Goal: Task Accomplishment & Management: Manage account settings

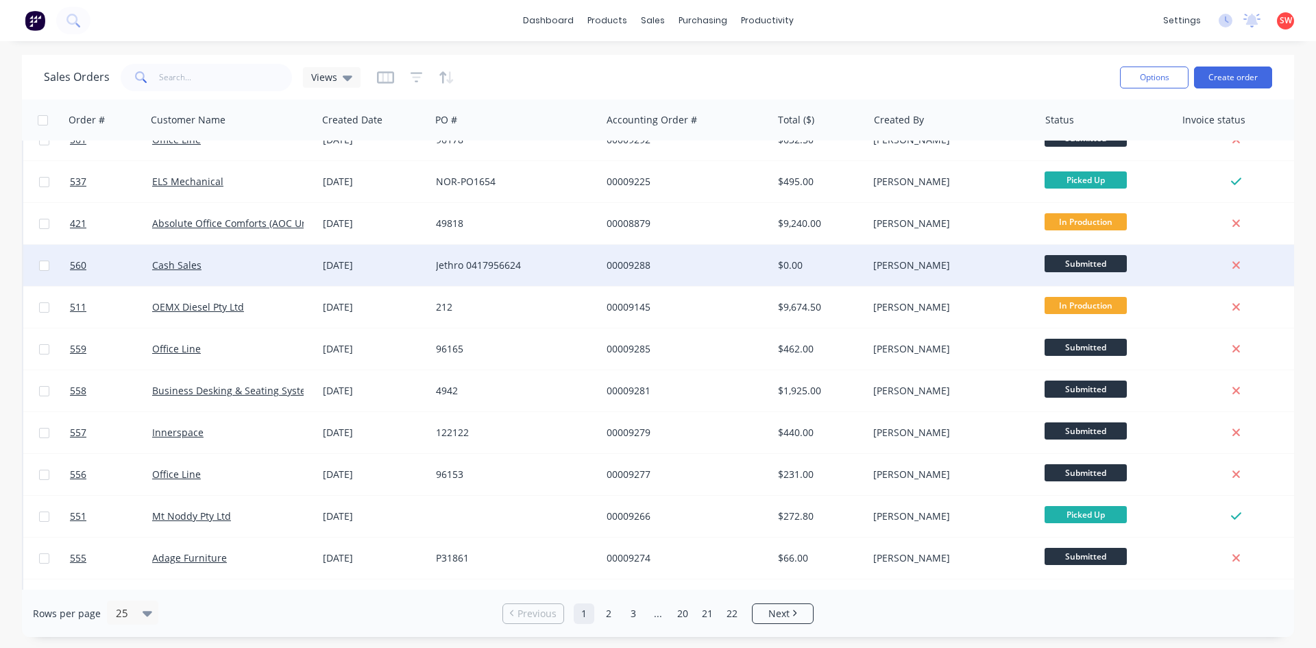
scroll to position [206, 0]
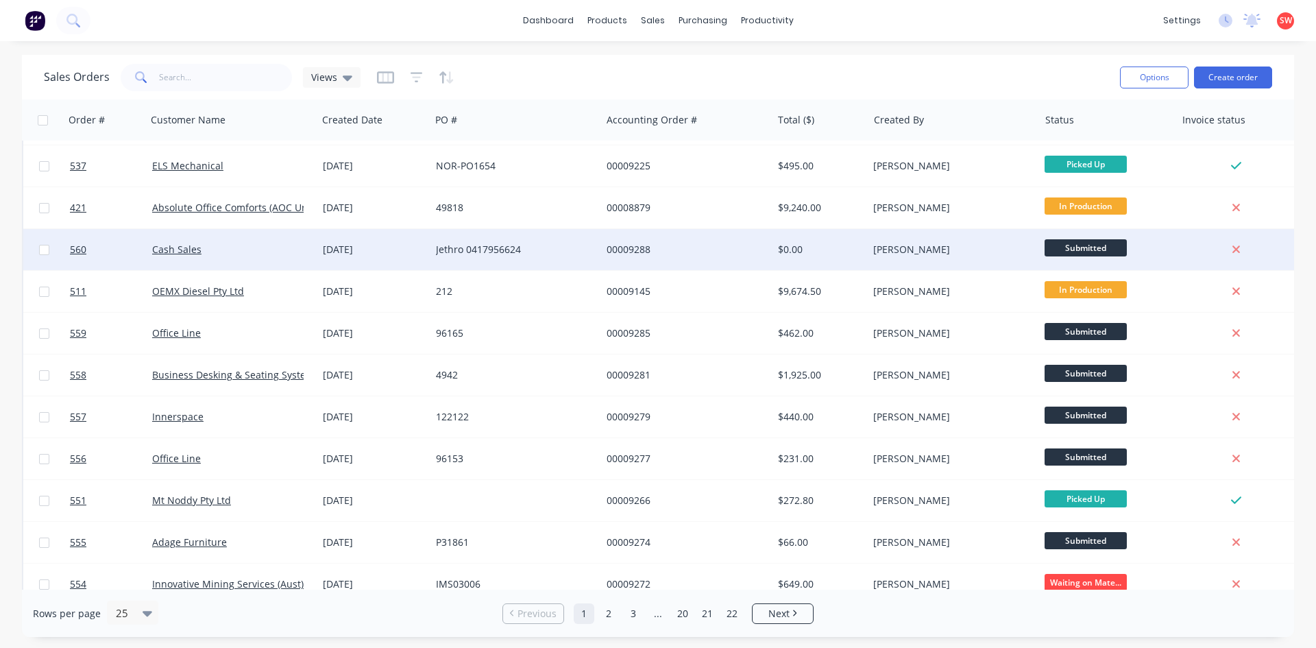
click at [470, 255] on div "Jethro 0417956624" at bounding box center [512, 250] width 152 height 14
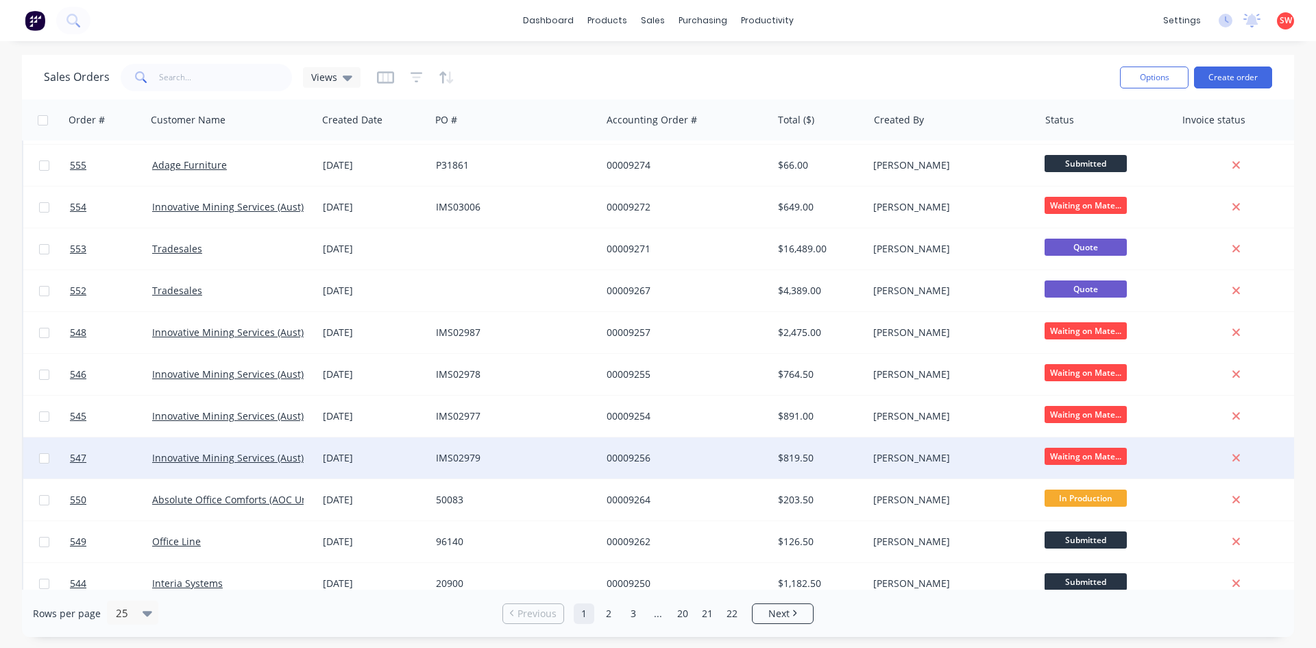
scroll to position [603, 0]
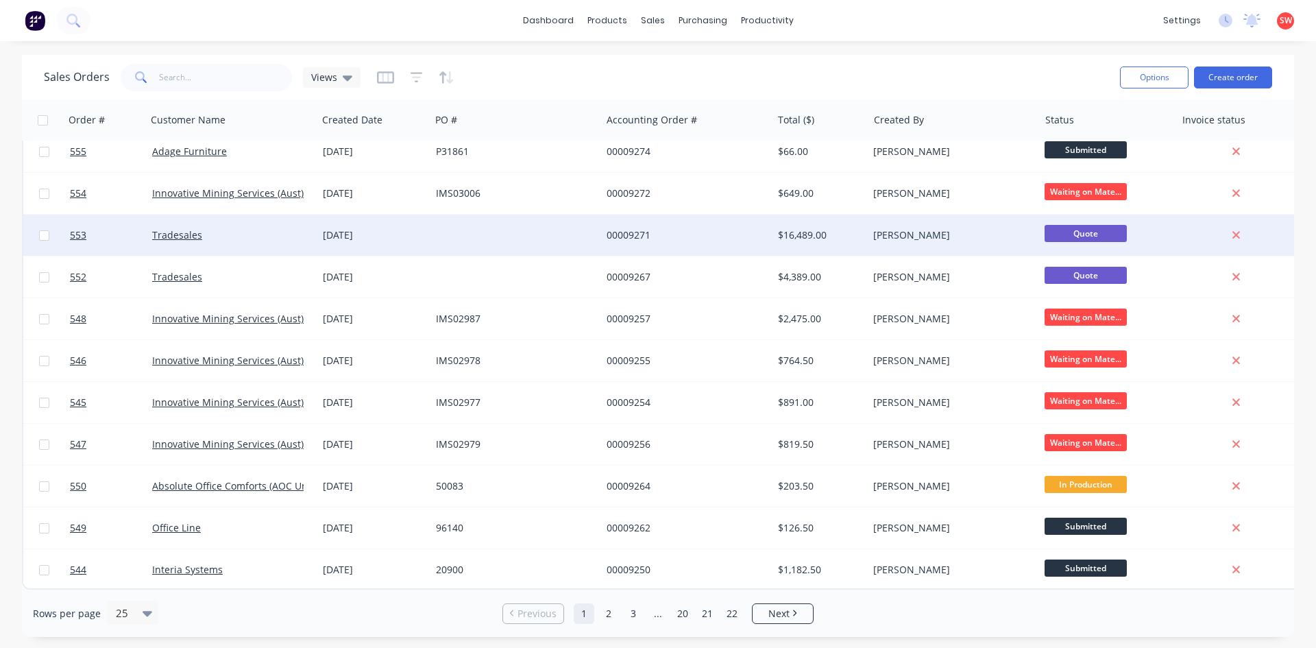
click at [565, 246] on div at bounding box center [515, 235] width 171 height 41
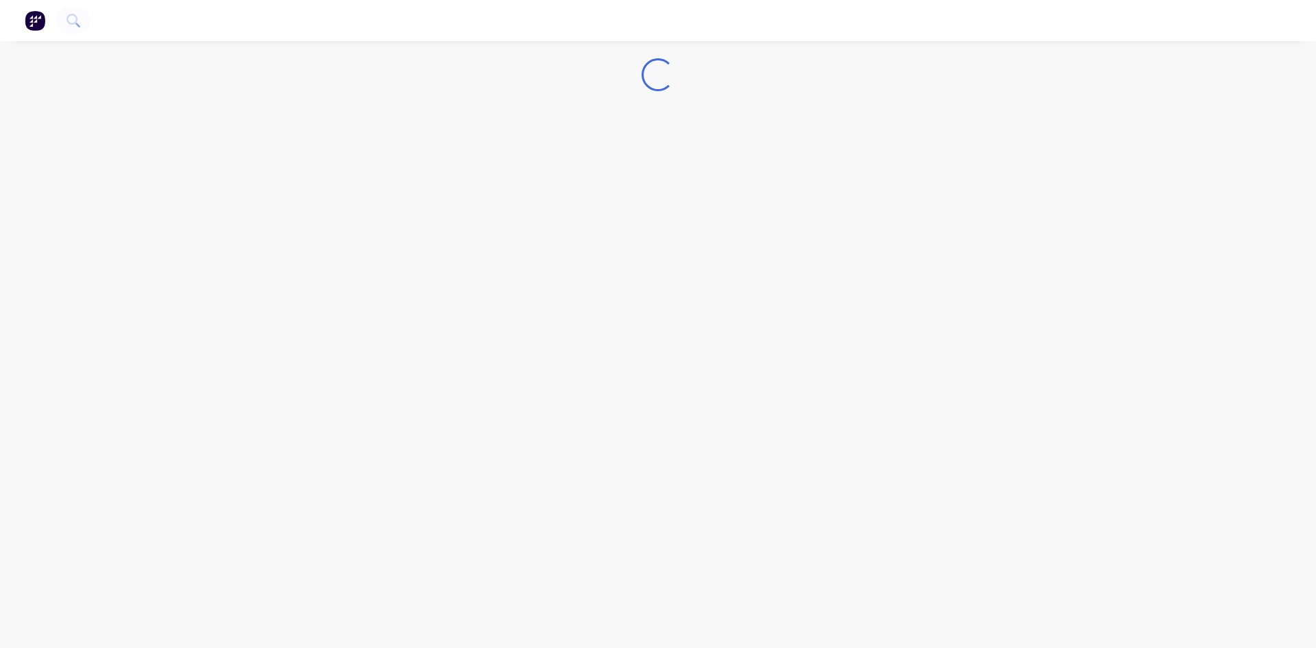
click at [565, 246] on div "Loading..." at bounding box center [658, 324] width 1316 height 648
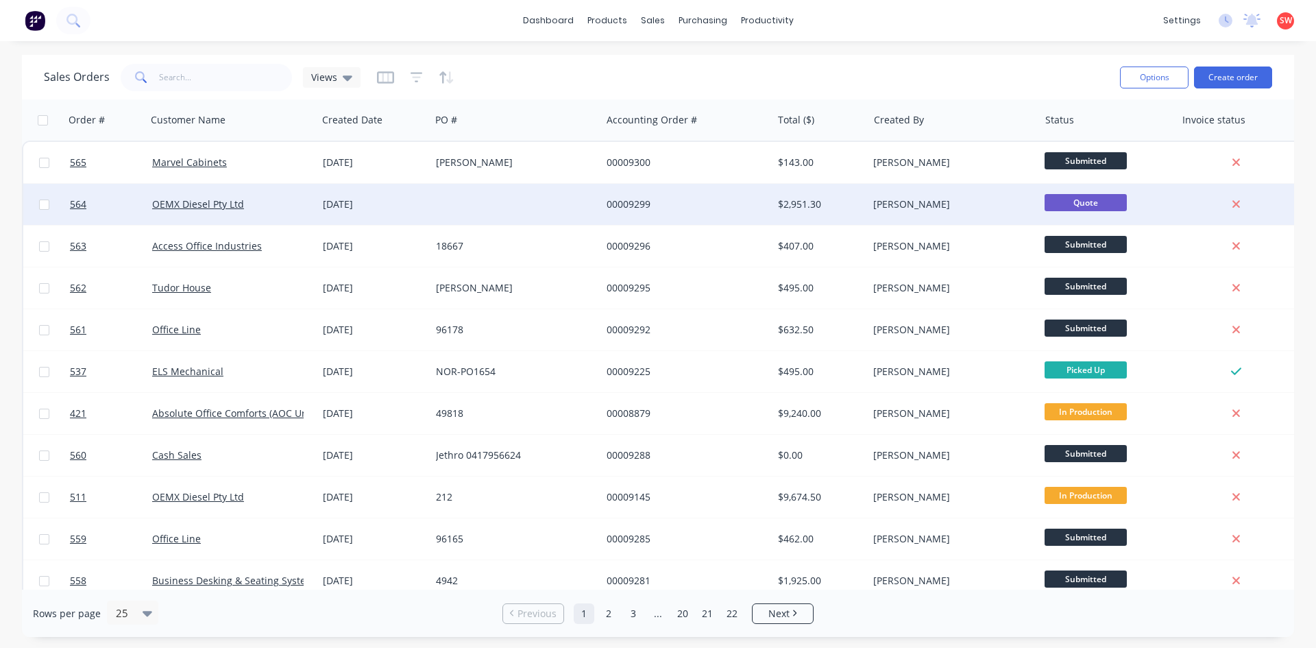
click at [462, 193] on div at bounding box center [515, 204] width 171 height 41
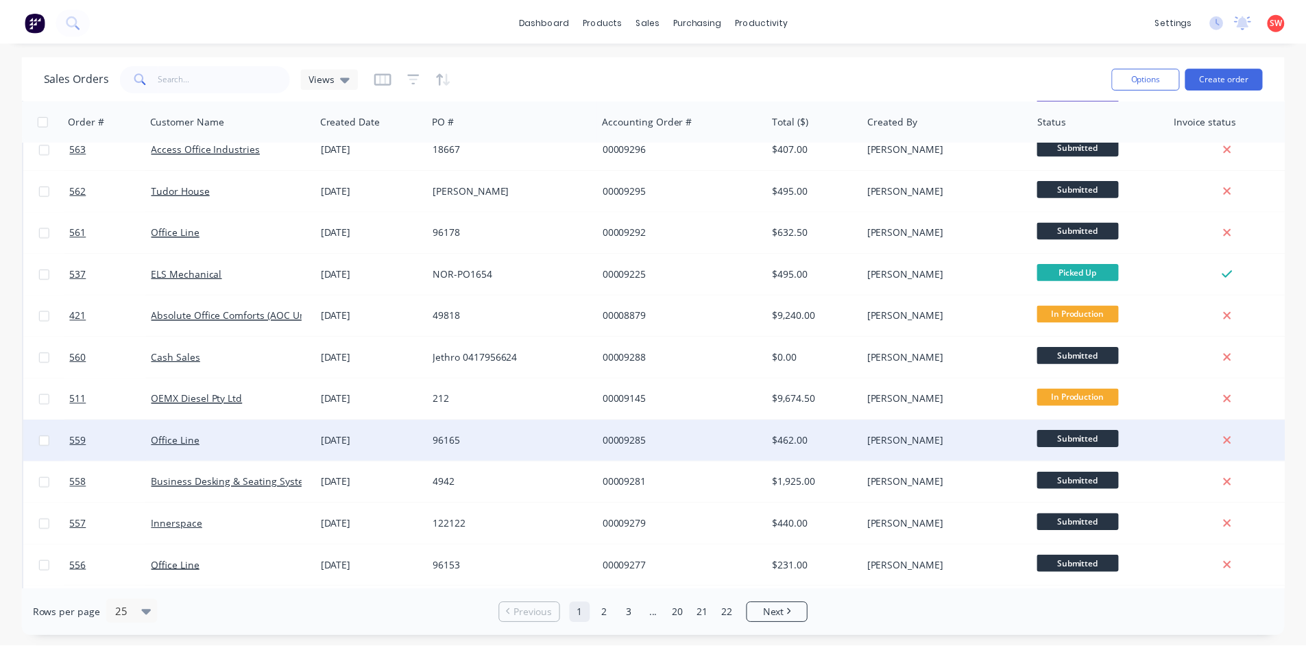
scroll to position [343, 0]
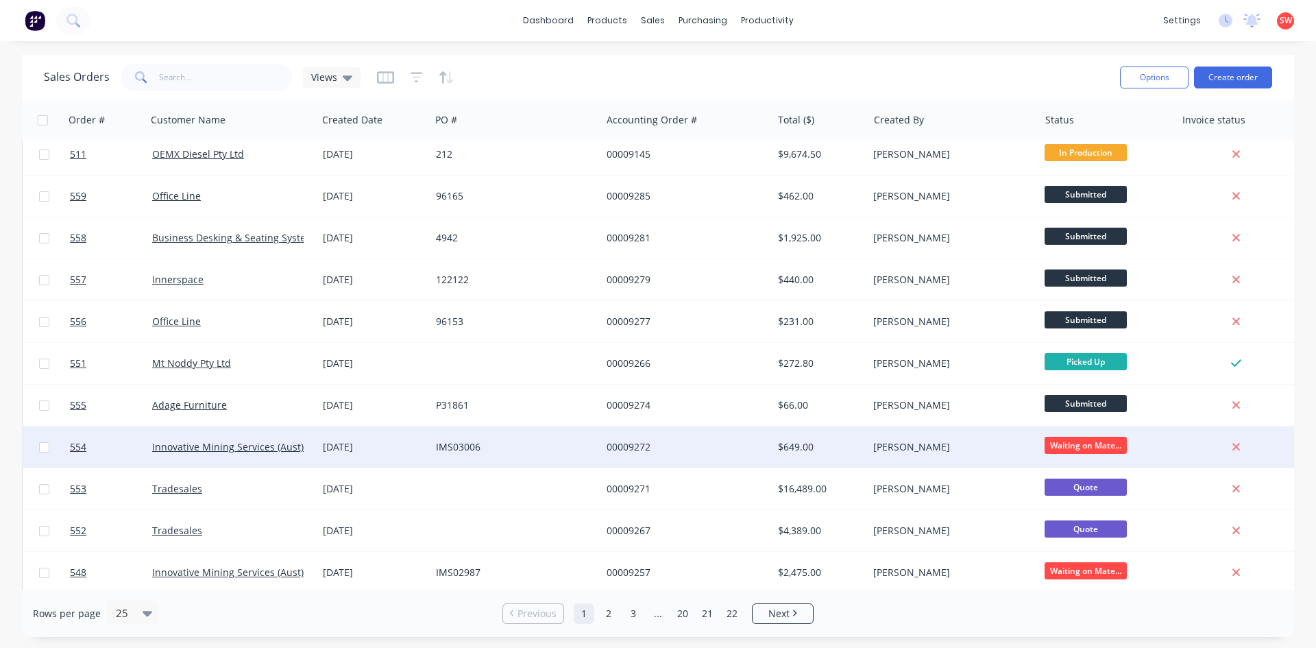
click at [314, 459] on div "Innovative Mining Services (Aust) Pty Ltd" at bounding box center [232, 446] width 171 height 41
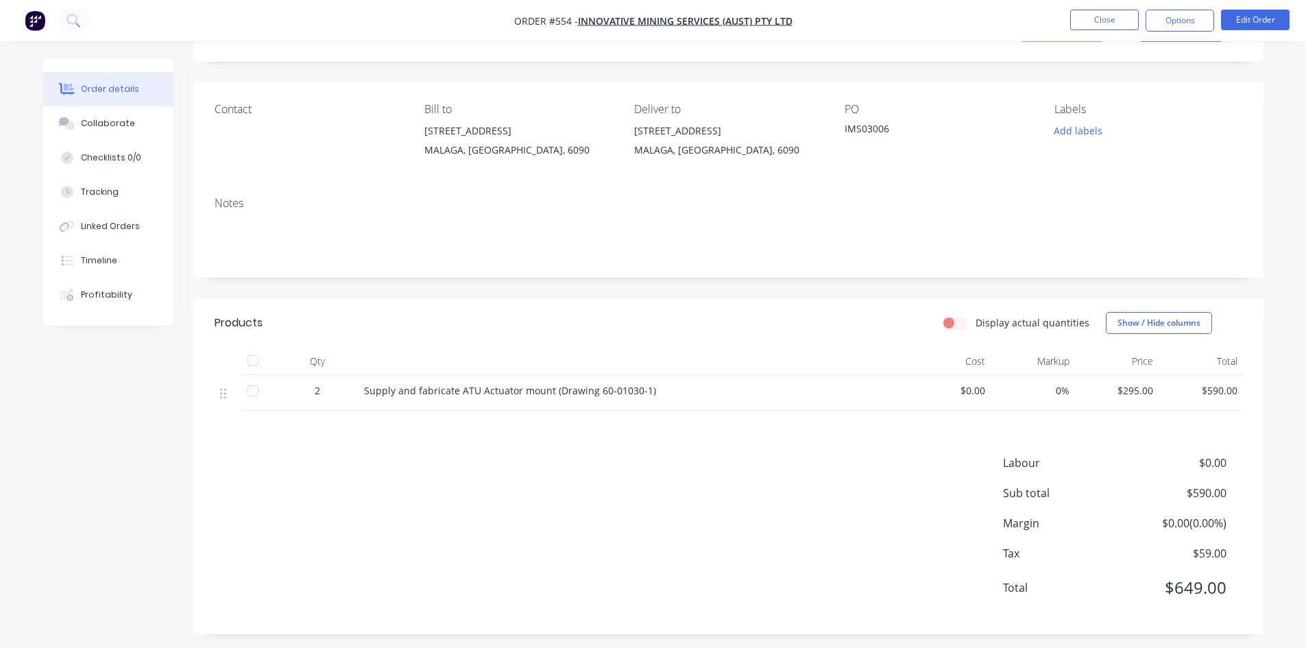
scroll to position [76, 0]
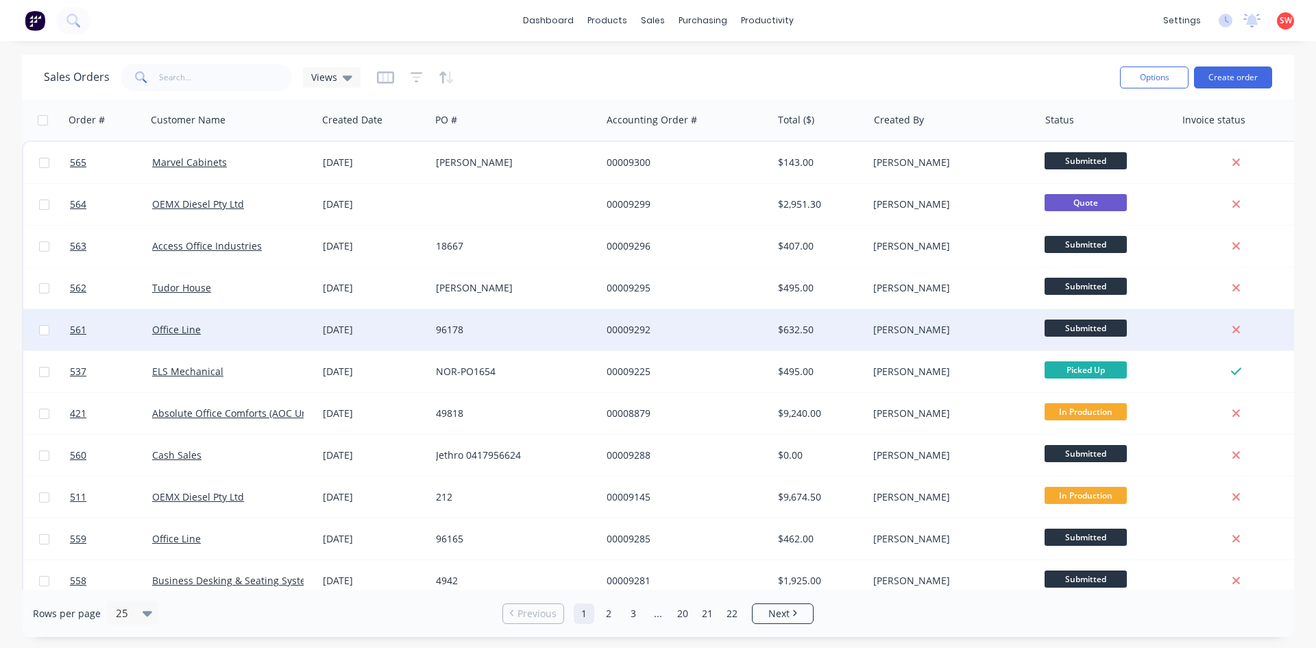
click at [331, 319] on div "[DATE]" at bounding box center [373, 329] width 113 height 41
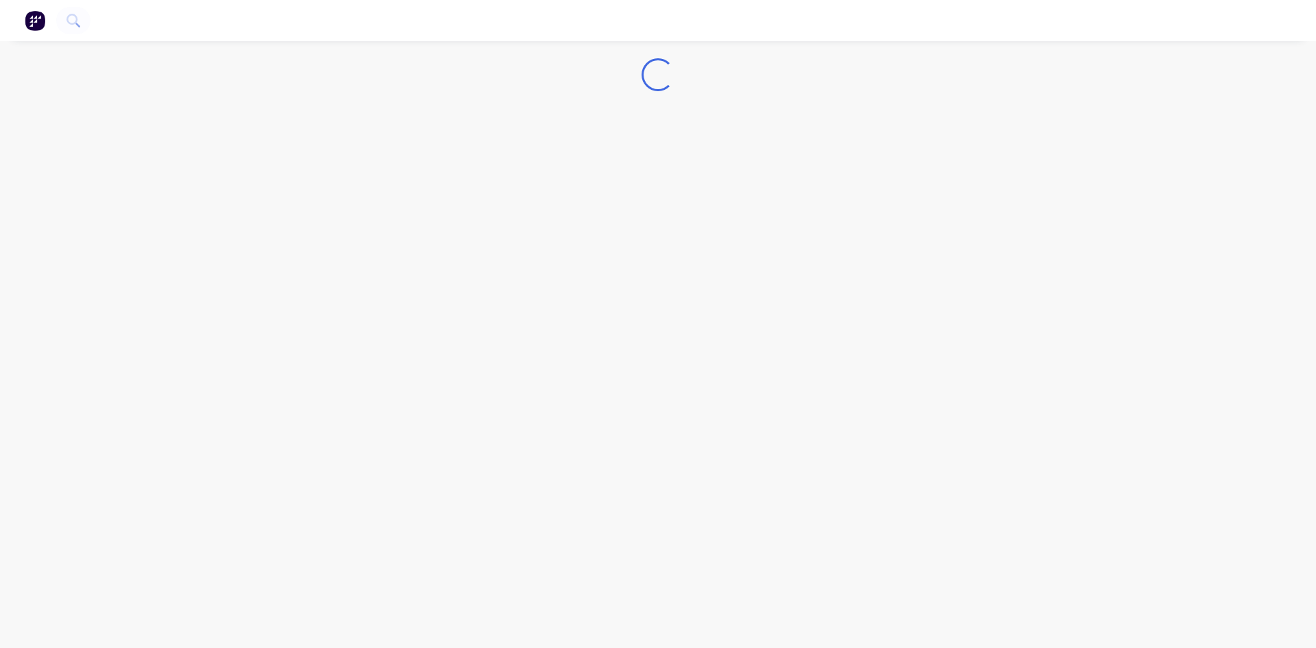
click at [331, 319] on div "Loading..." at bounding box center [658, 324] width 1316 height 648
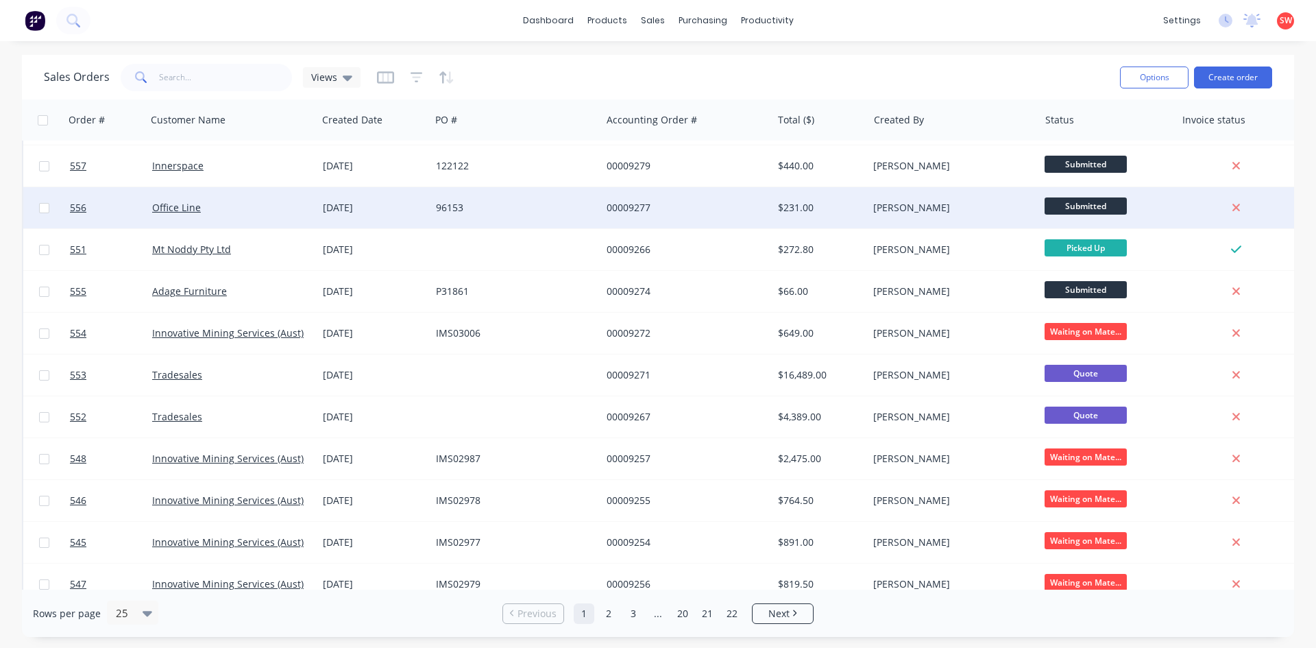
scroll to position [603, 0]
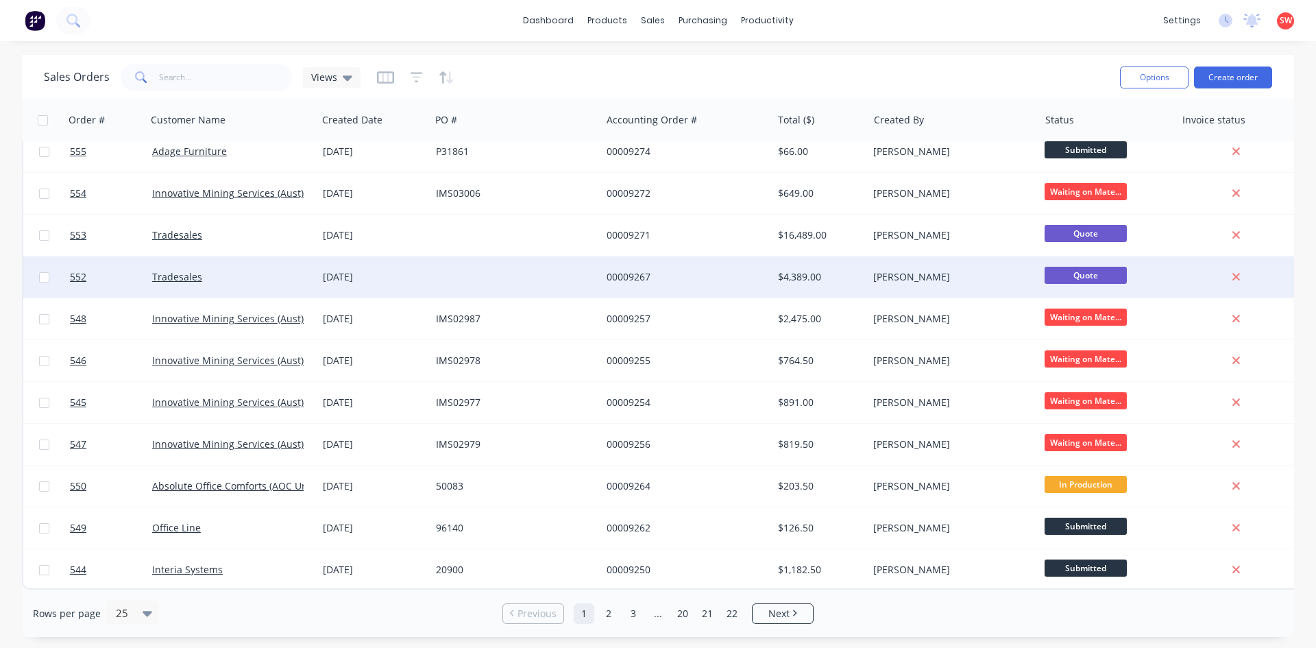
click at [422, 277] on div "[DATE]" at bounding box center [373, 276] width 113 height 41
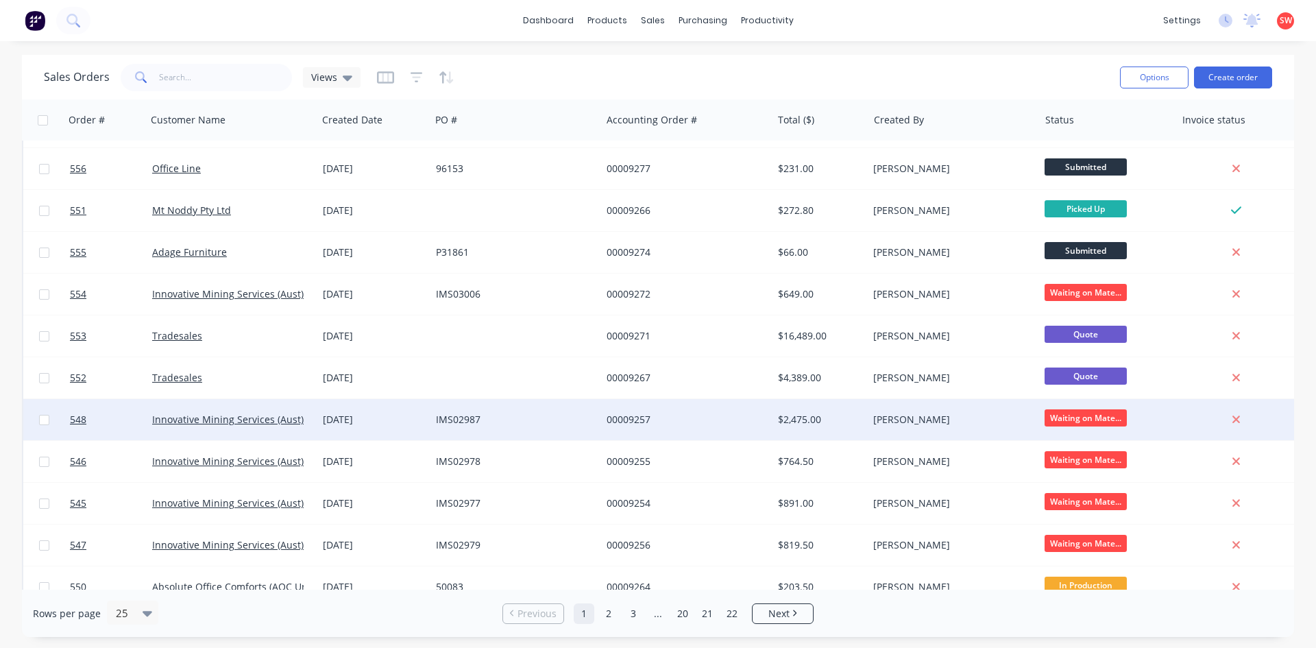
scroll to position [603, 0]
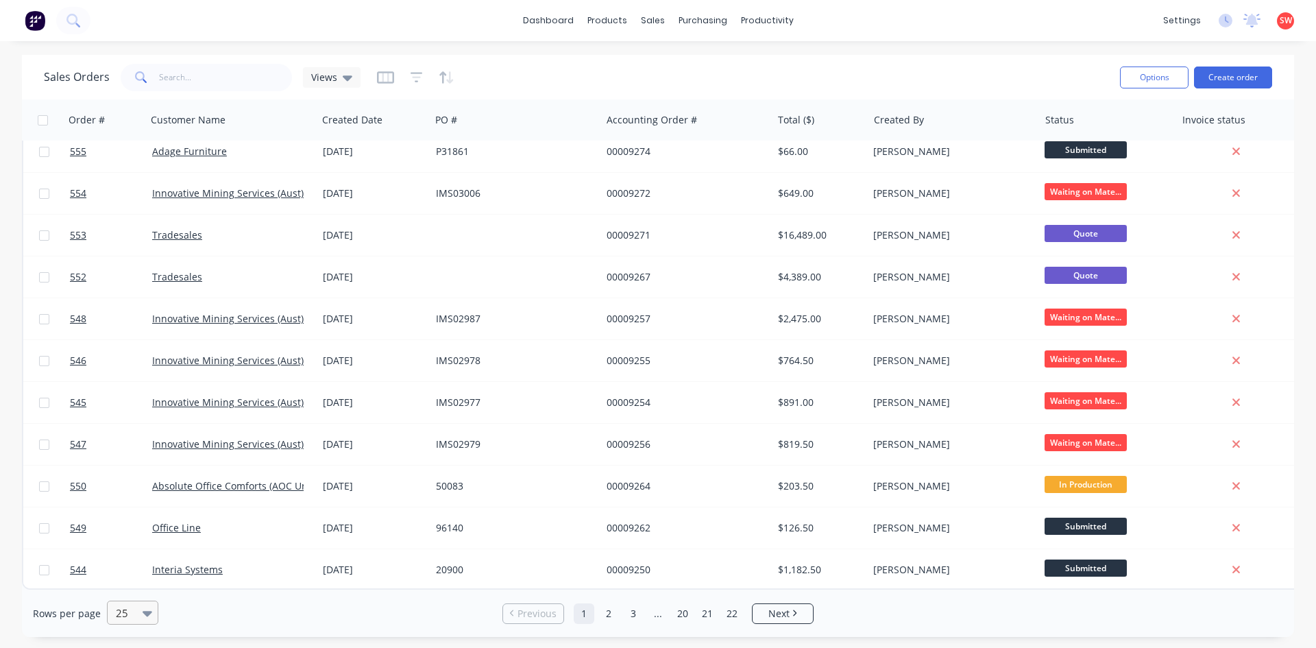
click at [145, 621] on div at bounding box center [150, 612] width 15 height 23
click at [146, 533] on div "50" at bounding box center [130, 528] width 51 height 25
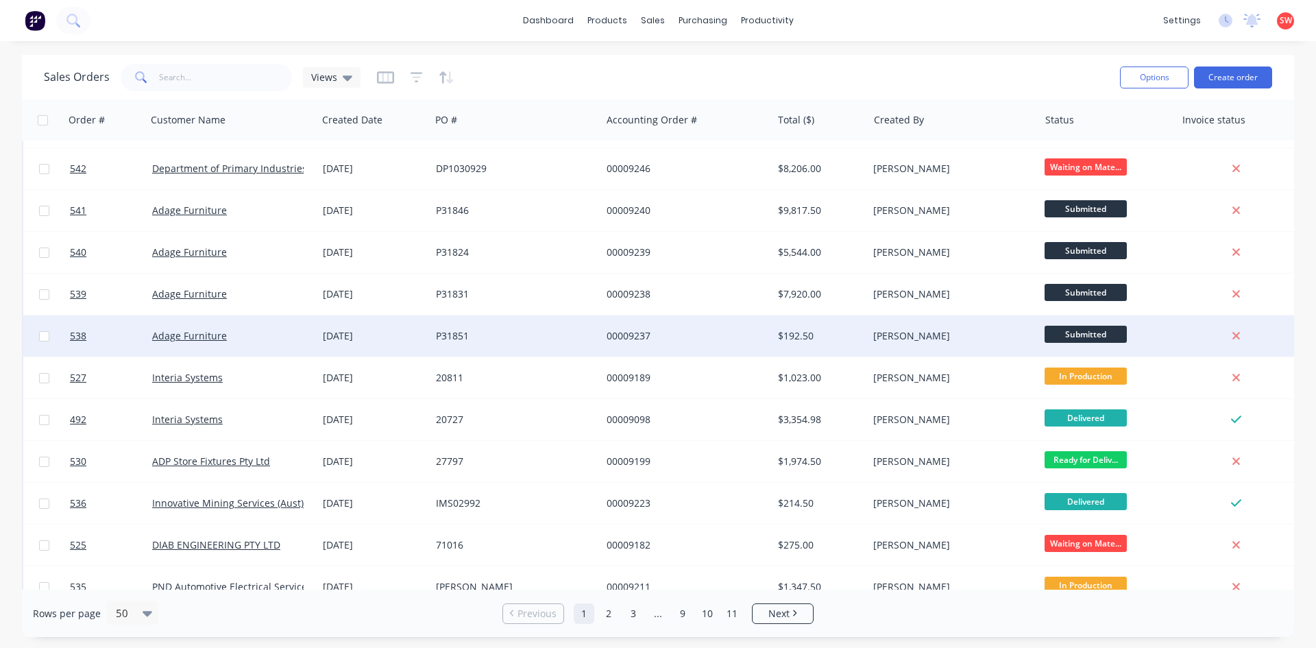
scroll to position [1234, 0]
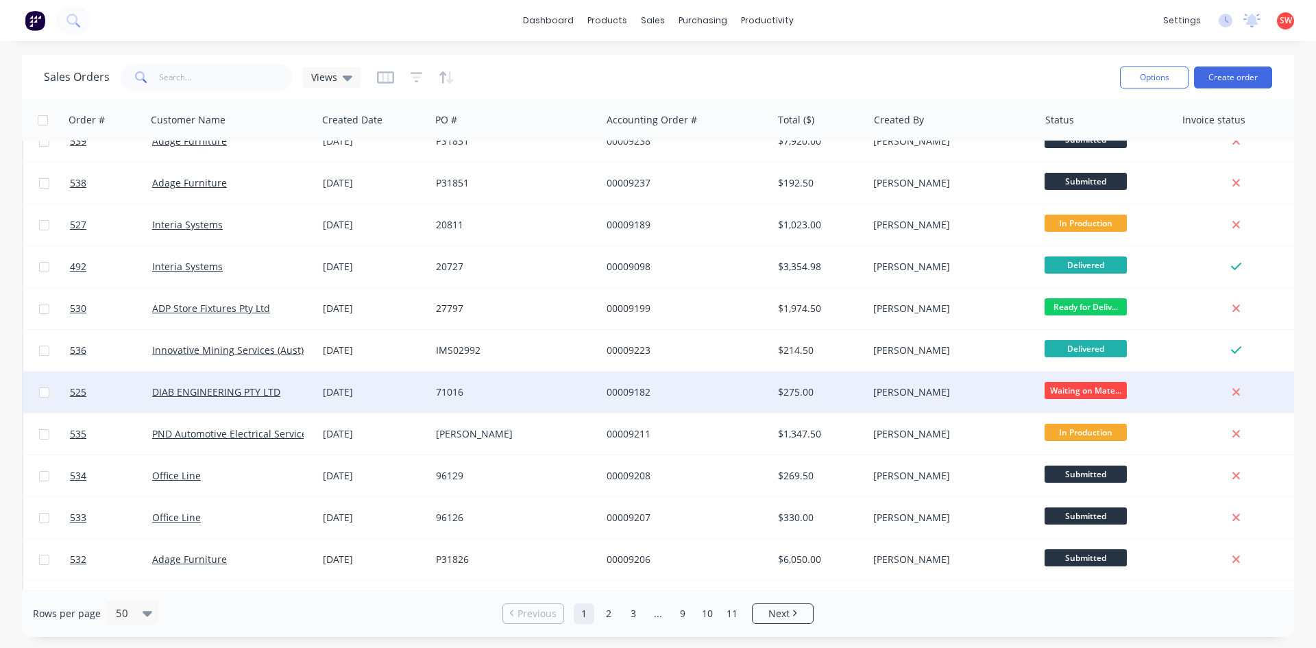
click at [442, 374] on div "71016" at bounding box center [515, 391] width 171 height 41
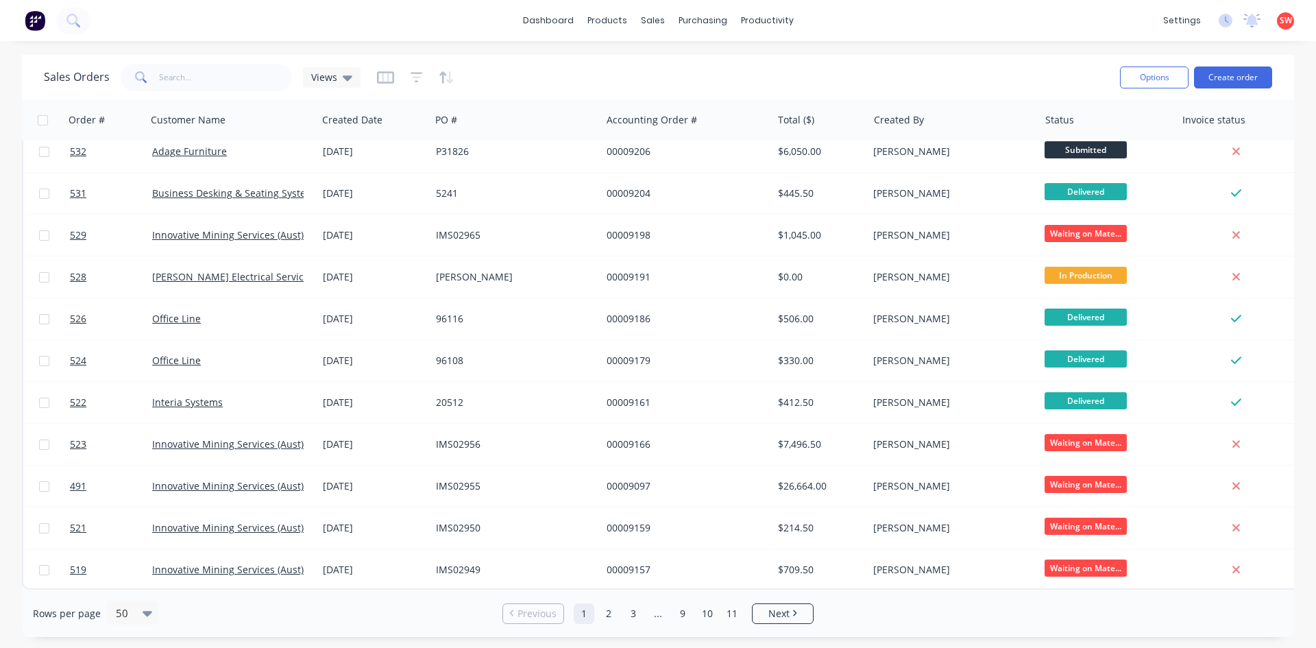
scroll to position [1648, 0]
drag, startPoint x: 608, startPoint y: 614, endPoint x: 598, endPoint y: 597, distance: 20.0
click at [607, 614] on link "2" at bounding box center [608, 613] width 21 height 21
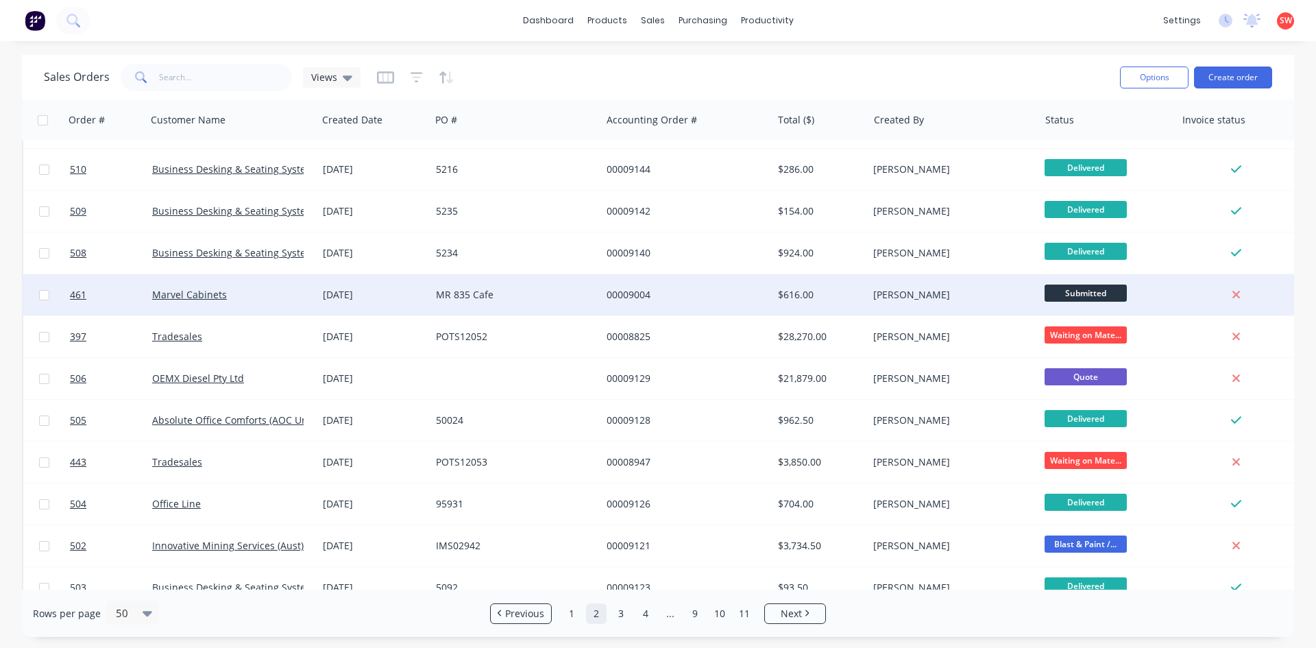
scroll to position [137, 0]
